Goal: Information Seeking & Learning: Understand process/instructions

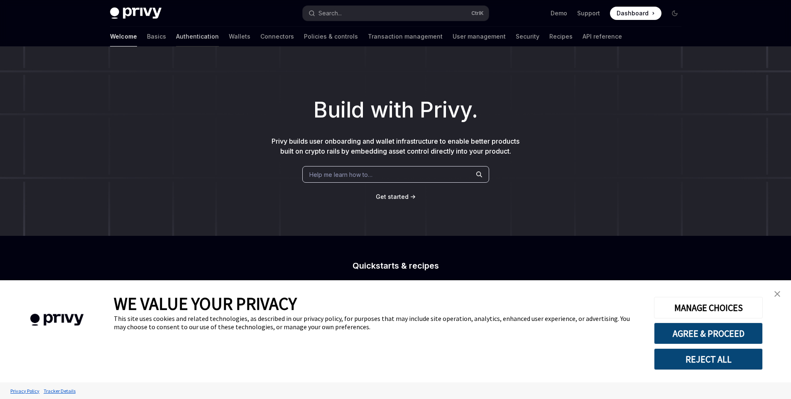
click at [176, 40] on link "Authentication" at bounding box center [197, 37] width 43 height 20
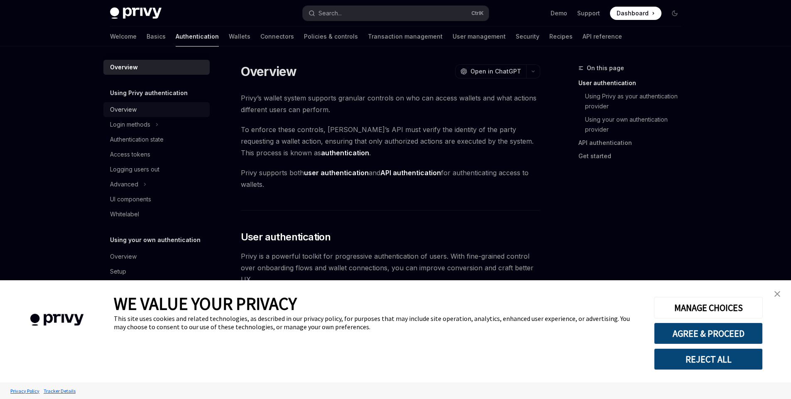
click at [117, 108] on div "Overview" at bounding box center [123, 110] width 27 height 10
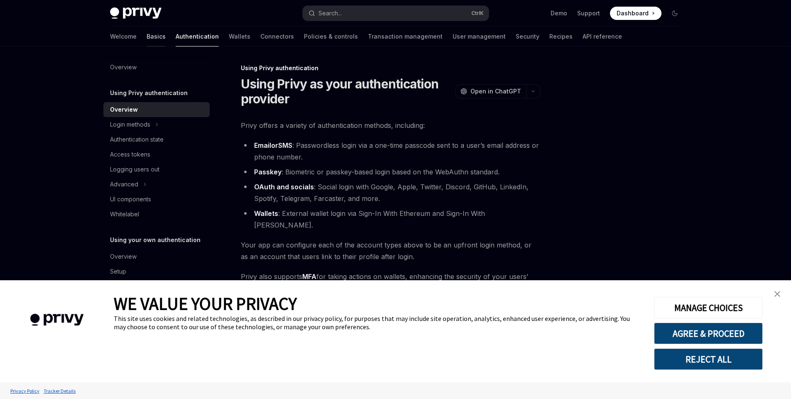
click at [147, 38] on link "Basics" at bounding box center [156, 37] width 19 height 20
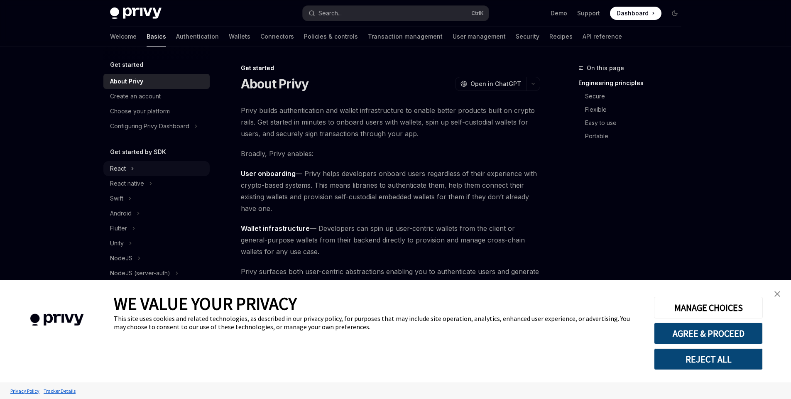
click at [122, 168] on div "React" at bounding box center [118, 169] width 16 height 10
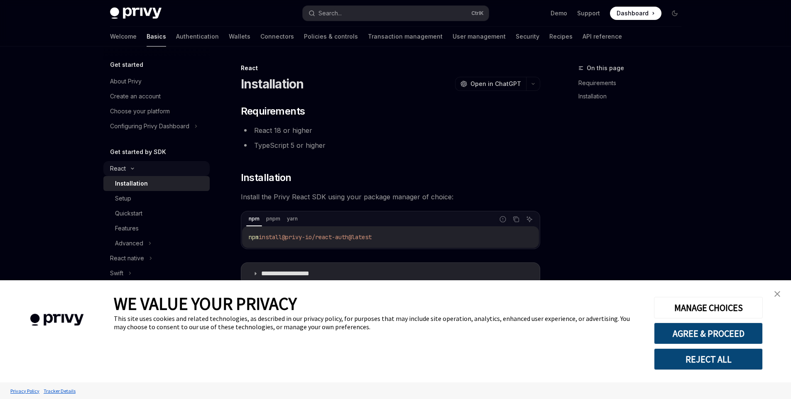
type textarea "*"
click at [519, 222] on button "Copy the contents from the code block" at bounding box center [516, 219] width 11 height 11
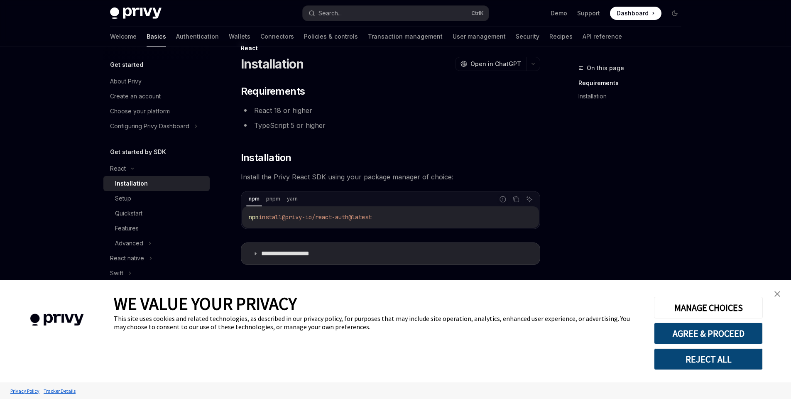
click at [782, 288] on link "close banner" at bounding box center [777, 294] width 17 height 17
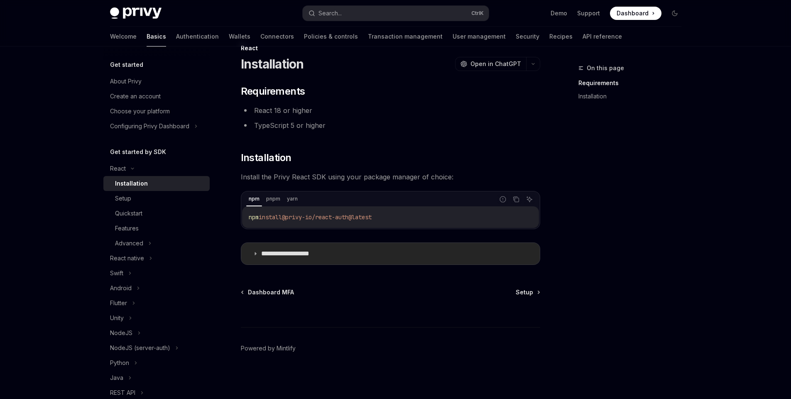
click at [252, 257] on summary "**********" at bounding box center [390, 254] width 298 height 22
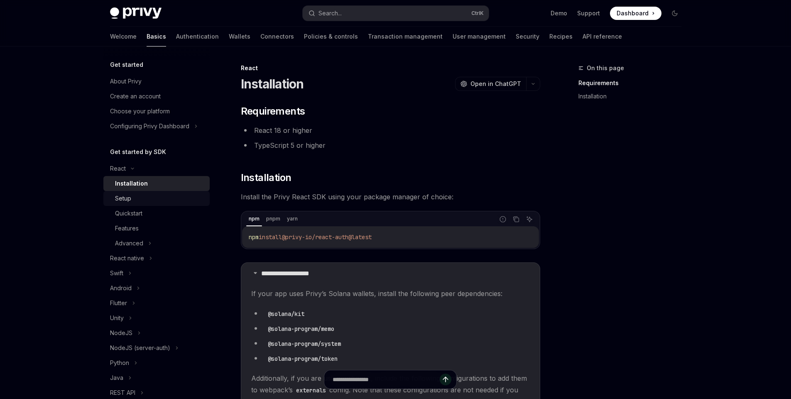
click at [159, 202] on div "Setup" at bounding box center [160, 198] width 90 height 10
type textarea "*"
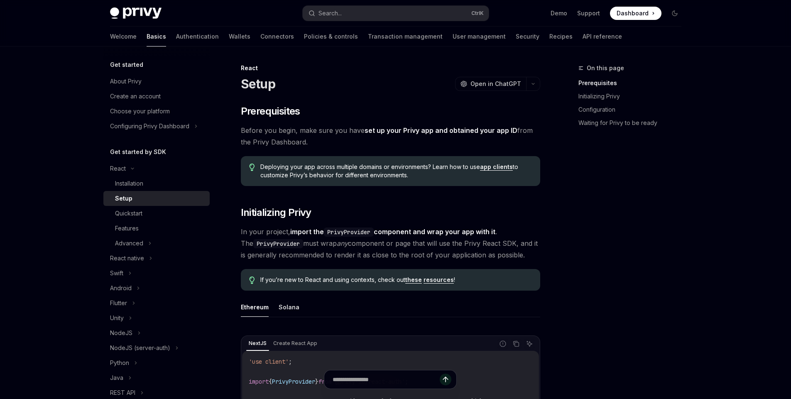
scroll to position [214, 0]
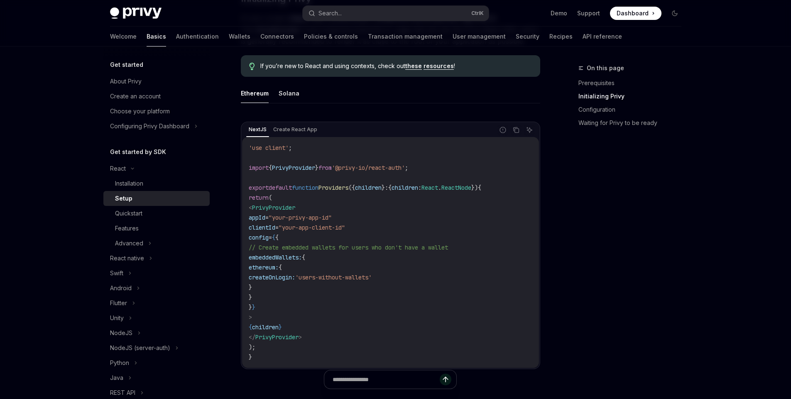
click at [514, 135] on div "NextJS Create React App Report incorrect code Copy Ask AI" at bounding box center [390, 130] width 297 height 14
click at [516, 135] on button "Copy the contents from the code block" at bounding box center [516, 130] width 11 height 11
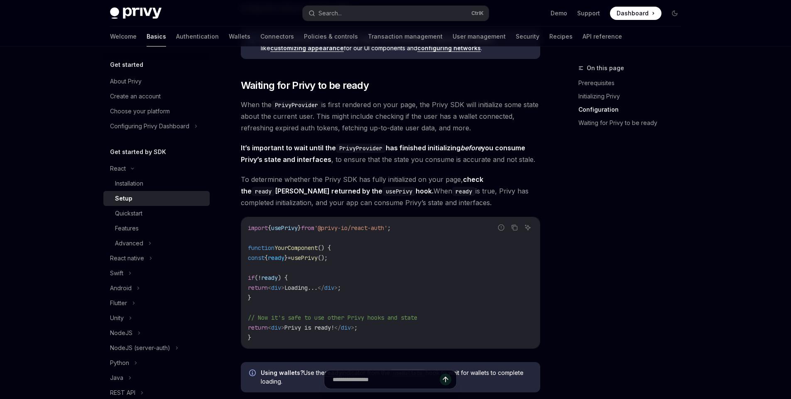
scroll to position [777, 0]
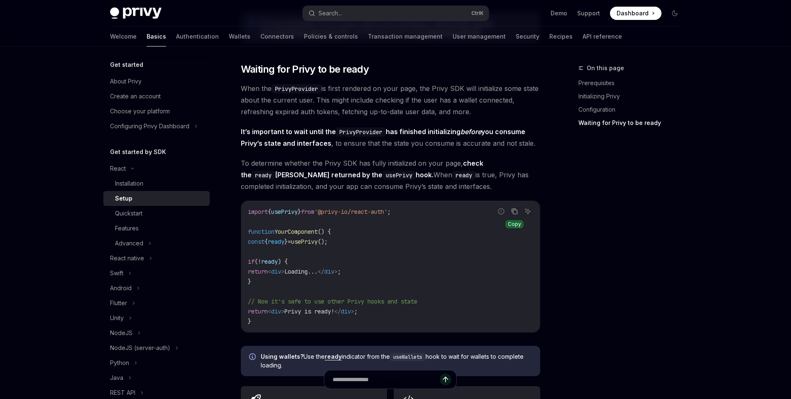
click at [514, 208] on icon "Copy the contents from the code block" at bounding box center [514, 211] width 7 height 7
click at [515, 210] on icon "Copy the contents from the code block" at bounding box center [514, 211] width 7 height 7
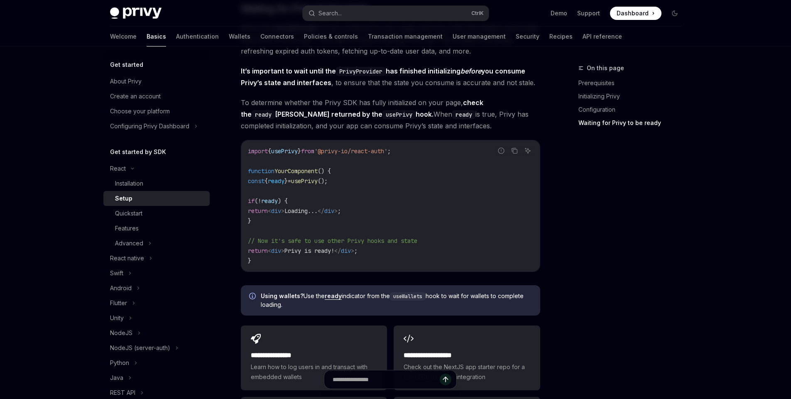
scroll to position [1037, 0]
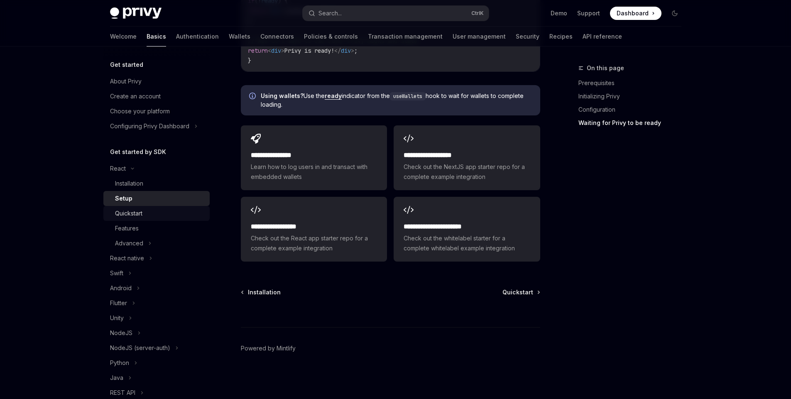
click at [147, 217] on div "Quickstart" at bounding box center [160, 213] width 90 height 10
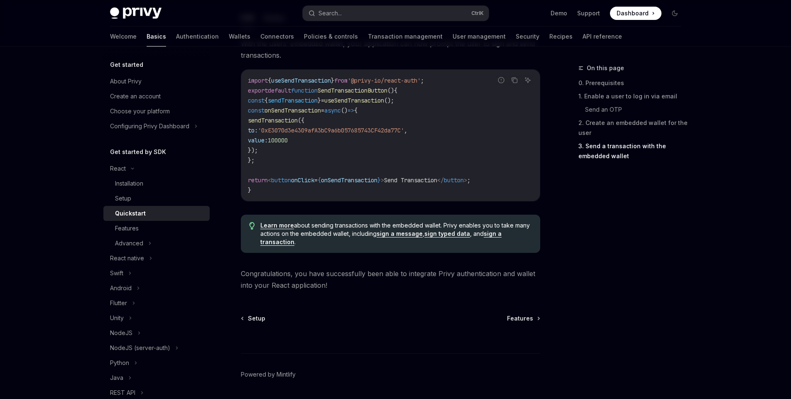
scroll to position [787, 0]
click at [229, 38] on link "Wallets" at bounding box center [240, 37] width 22 height 20
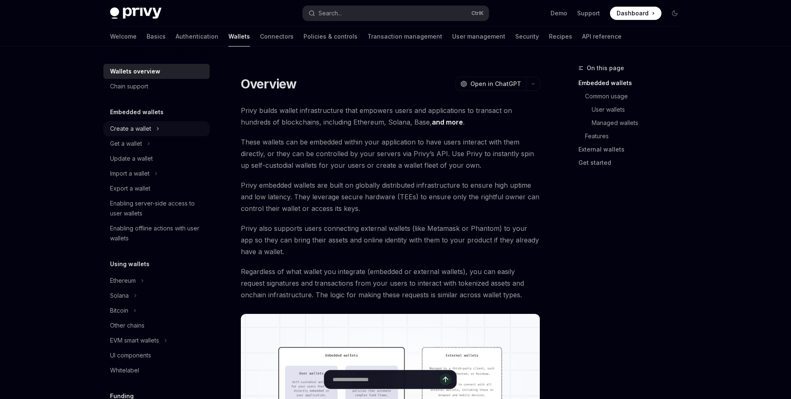
click at [145, 128] on div "Create a wallet" at bounding box center [130, 129] width 41 height 10
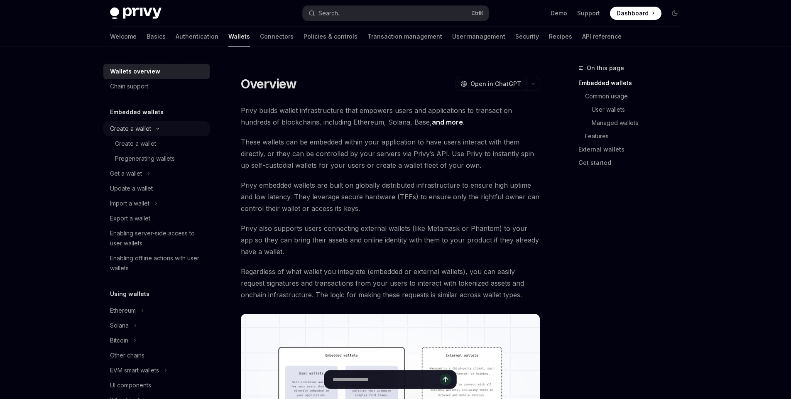
type textarea "*"
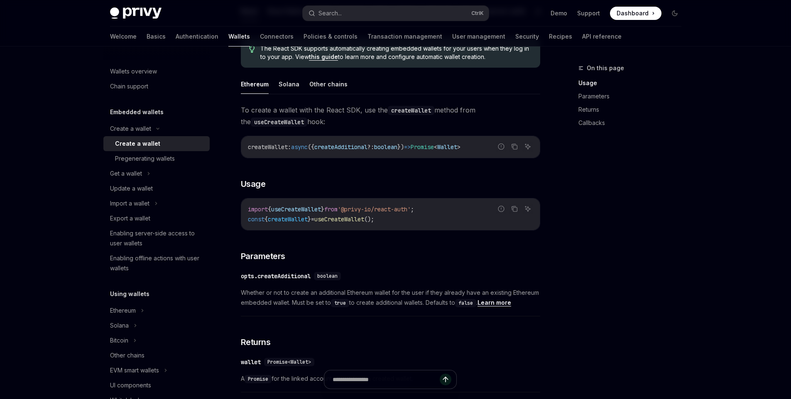
scroll to position [219, 0]
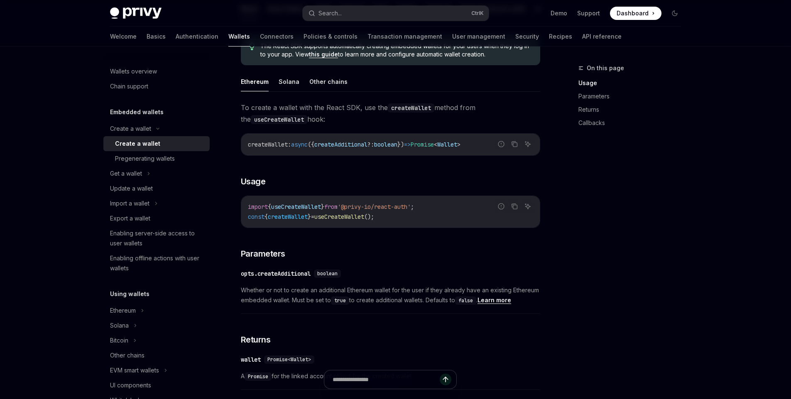
click at [32, 117] on div "Privy Docs home page Search... Ctrl K Demo Support Dashboard Dashboard Search..…" at bounding box center [395, 277] width 791 height 992
click at [136, 76] on div "Wallets overview" at bounding box center [133, 71] width 47 height 10
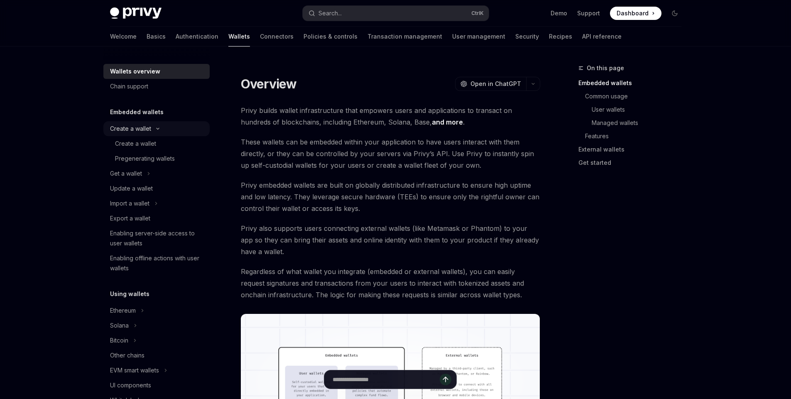
click at [146, 128] on div "Create a wallet" at bounding box center [130, 129] width 41 height 10
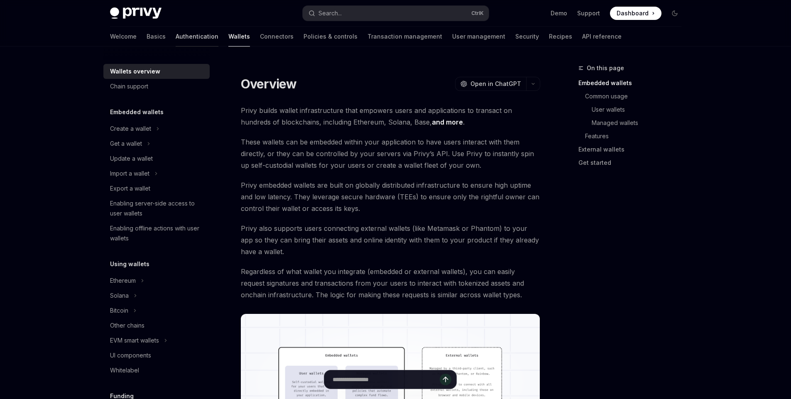
click at [176, 37] on link "Authentication" at bounding box center [197, 37] width 43 height 20
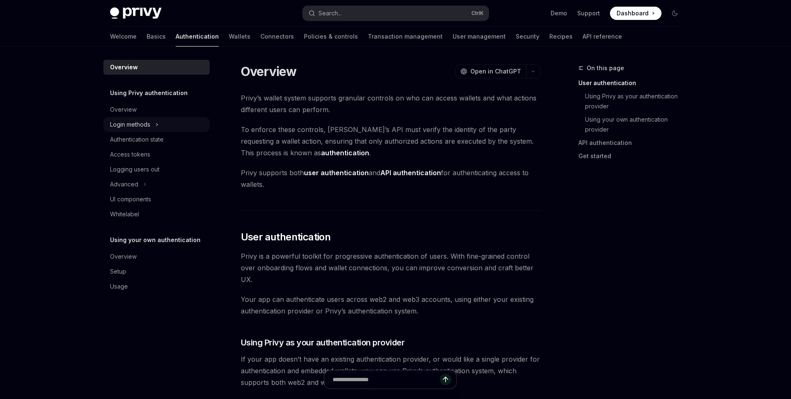
click at [153, 122] on button "Login methods" at bounding box center [156, 124] width 106 height 15
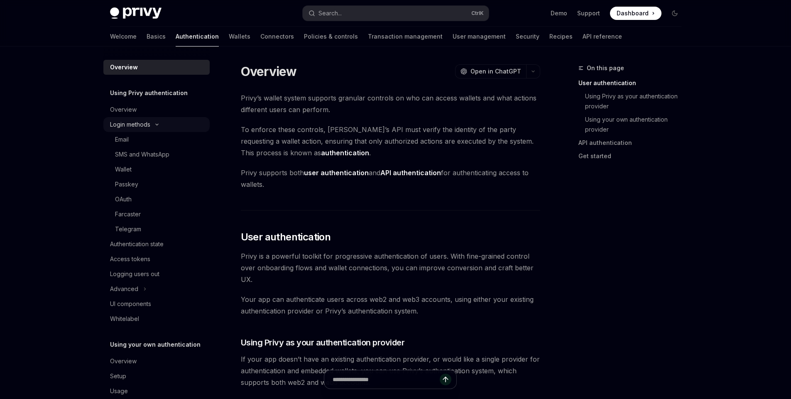
type textarea "*"
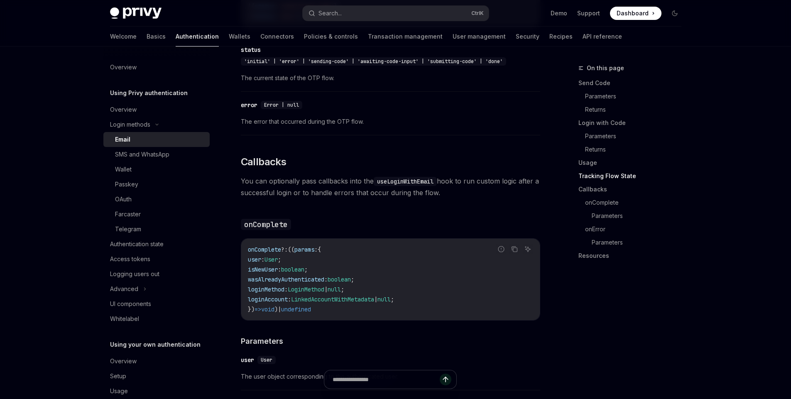
scroll to position [1033, 0]
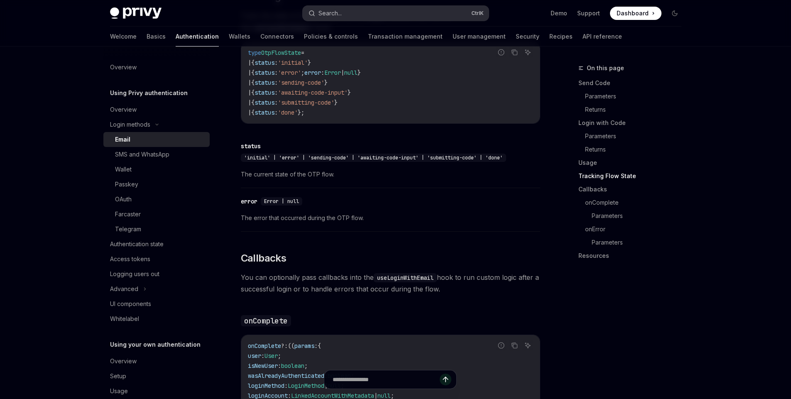
click at [367, 18] on button "Search... Ctrl K" at bounding box center [396, 13] width 186 height 15
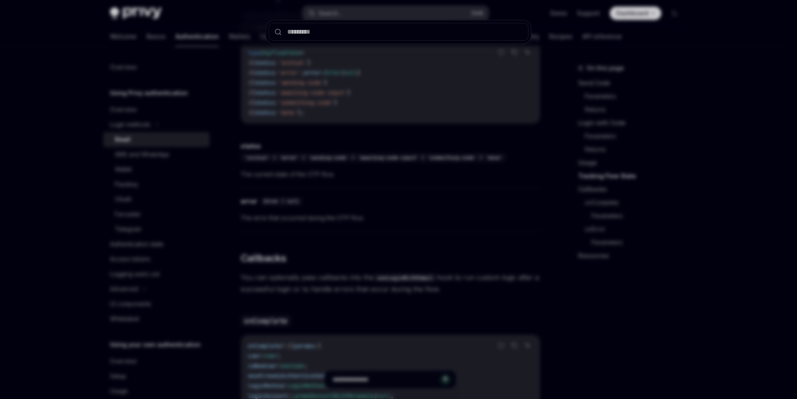
type input "*"
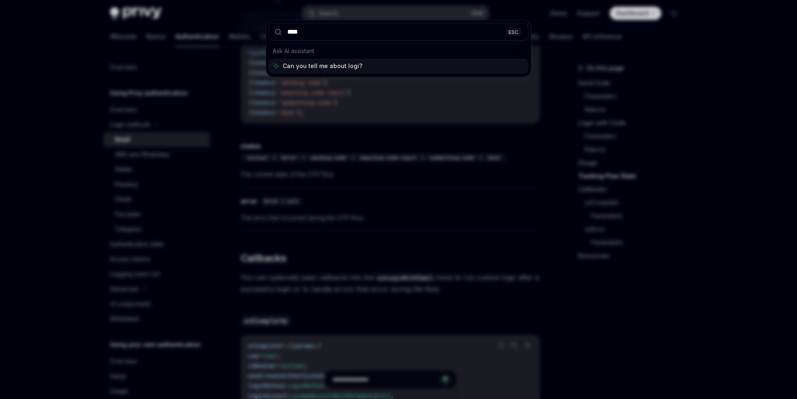
type input "*****"
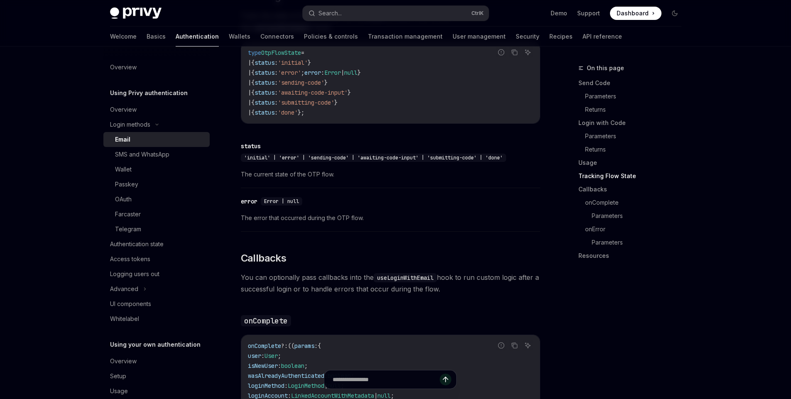
type textarea "*"
